Goal: Task Accomplishment & Management: Manage account settings

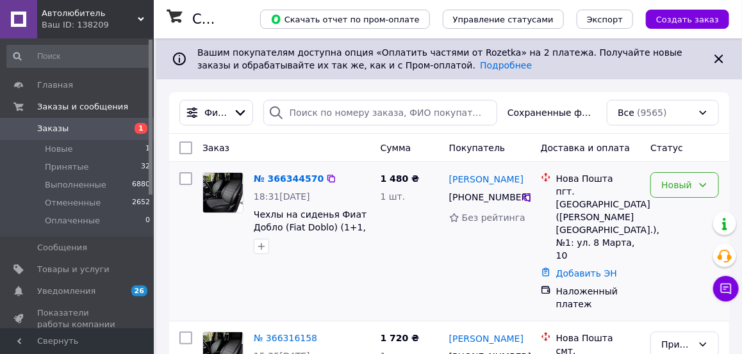
click at [681, 190] on div "Новый" at bounding box center [676, 185] width 31 height 14
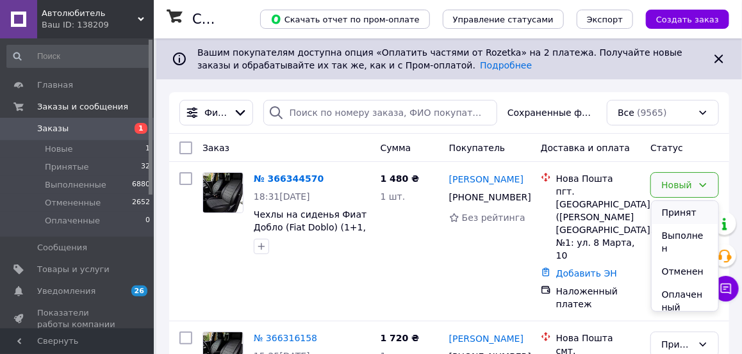
click at [680, 213] on li "Принят" at bounding box center [684, 212] width 67 height 23
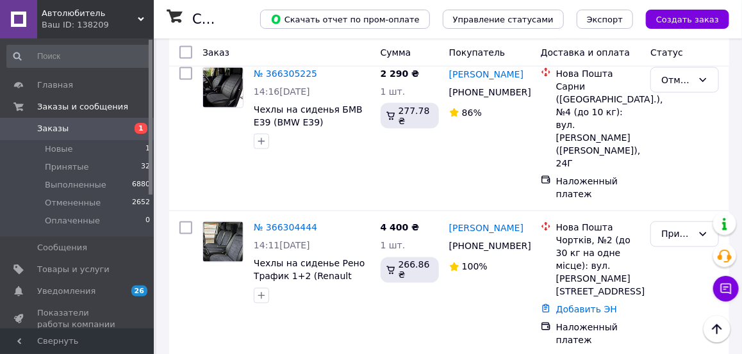
scroll to position [666, 0]
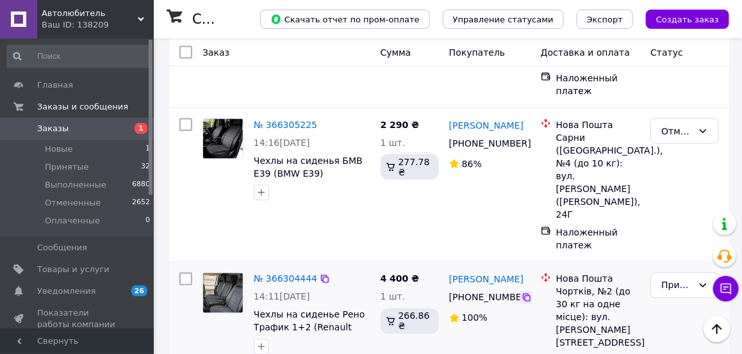
click at [528, 293] on icon at bounding box center [526, 298] width 10 height 10
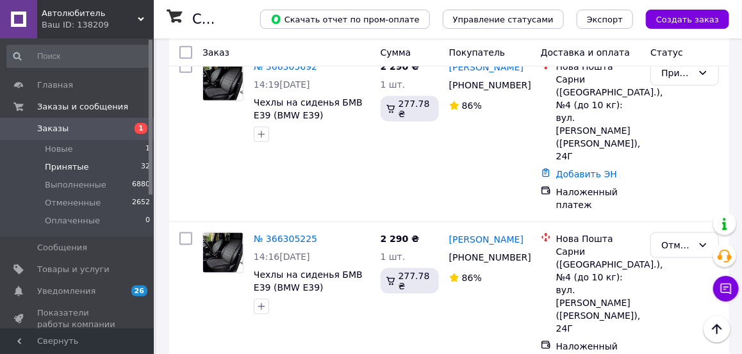
scroll to position [410, 0]
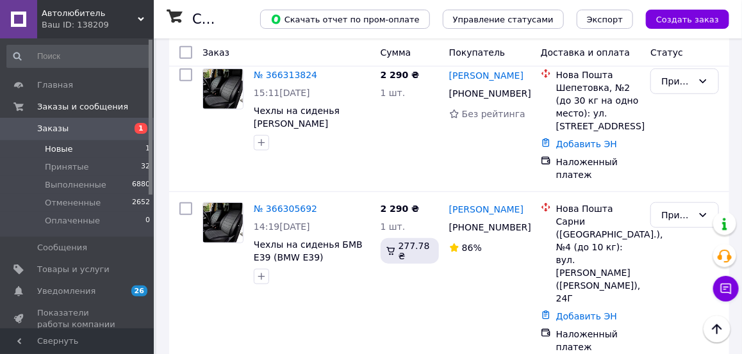
click at [65, 146] on span "Новые" at bounding box center [59, 149] width 28 height 12
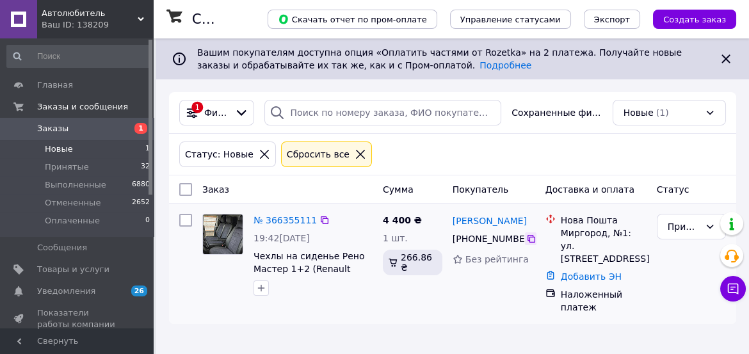
click at [530, 240] on icon at bounding box center [532, 239] width 10 height 10
copy span "Renault Master"
drag, startPoint x: 369, startPoint y: 270, endPoint x: 306, endPoint y: 272, distance: 62.8
click at [306, 272] on span "Чехлы на сиденье Рено Мастер 1+2 (Renault Master 1+2) черные Элит" at bounding box center [313, 263] width 119 height 26
click at [264, 289] on icon "button" at bounding box center [261, 288] width 10 height 10
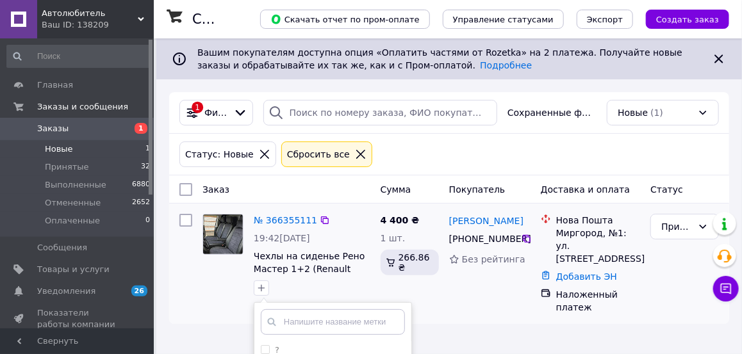
click at [290, 322] on input "text" at bounding box center [333, 322] width 144 height 26
type input "чекаю фото"
checkbox input "true"
type input "чекаю фото"
click at [261, 350] on input "3950 чекаю фото" at bounding box center [265, 349] width 8 height 8
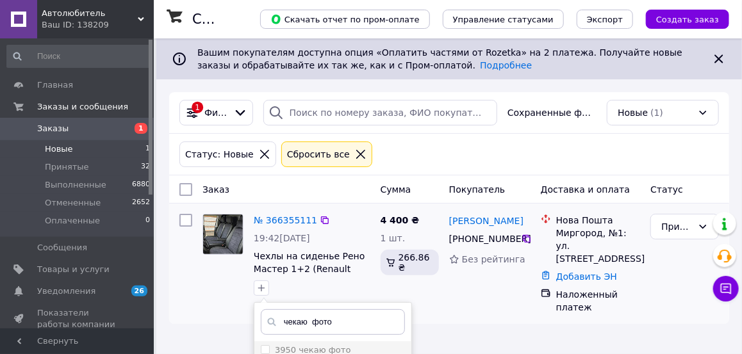
checkbox input "false"
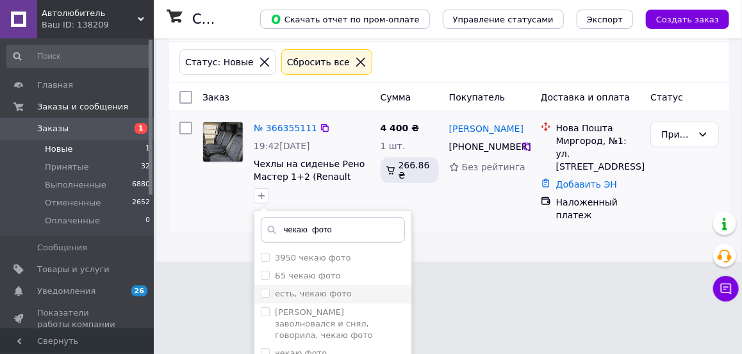
scroll to position [102, 0]
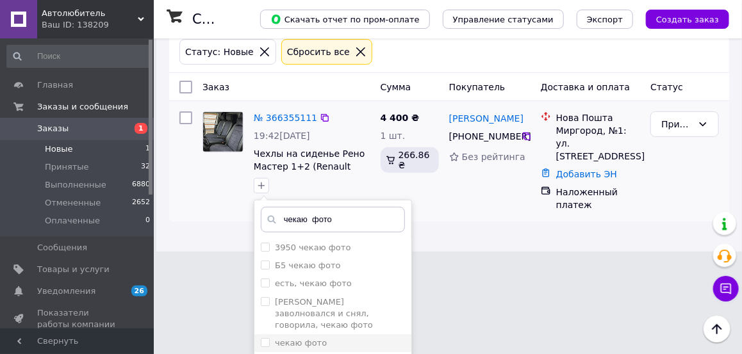
click at [268, 338] on input "чекаю фото" at bounding box center [265, 342] width 8 height 8
checkbox input "true"
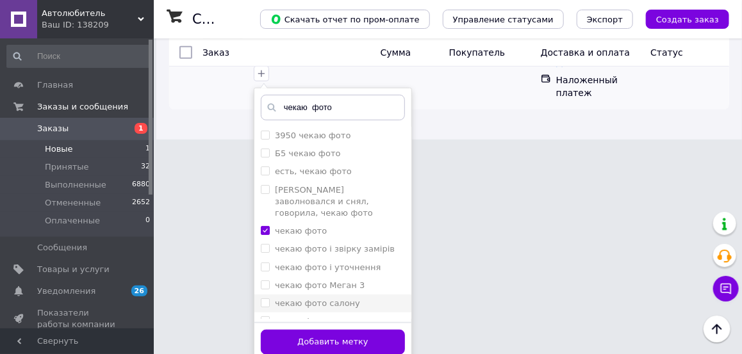
scroll to position [220, 0]
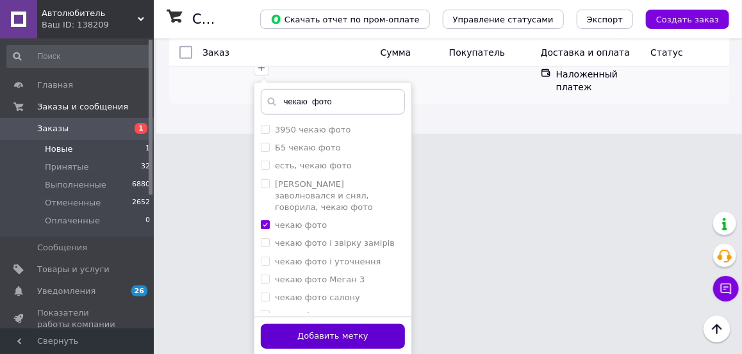
click at [318, 335] on button "Добавить метку" at bounding box center [333, 336] width 144 height 25
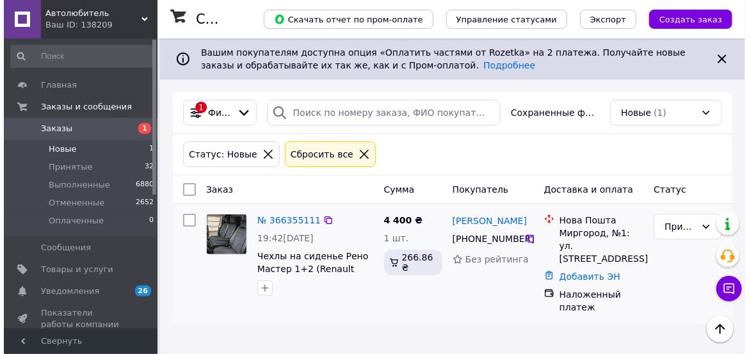
scroll to position [0, 0]
